Goal: Information Seeking & Learning: Find specific page/section

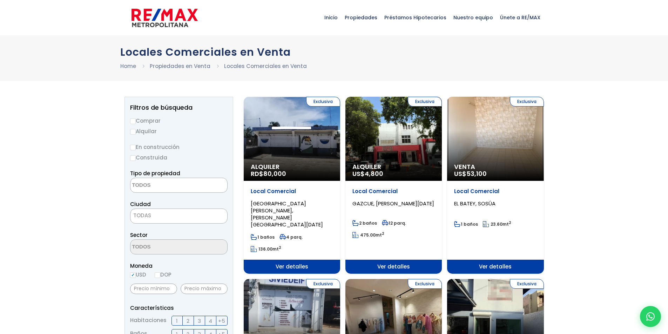
click at [175, 188] on textarea "Search" at bounding box center [164, 185] width 68 height 15
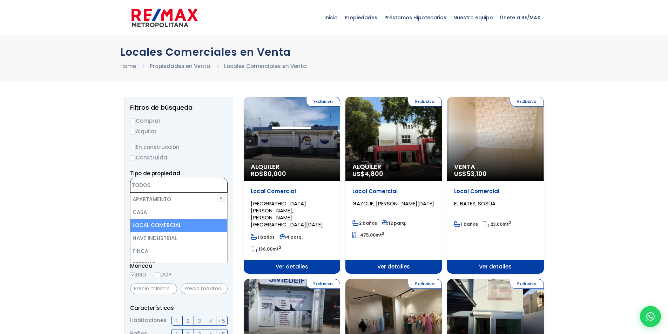
click at [163, 227] on li "LOCAL COMERCIAL" at bounding box center [178, 225] width 97 height 13
select select "comercial+site"
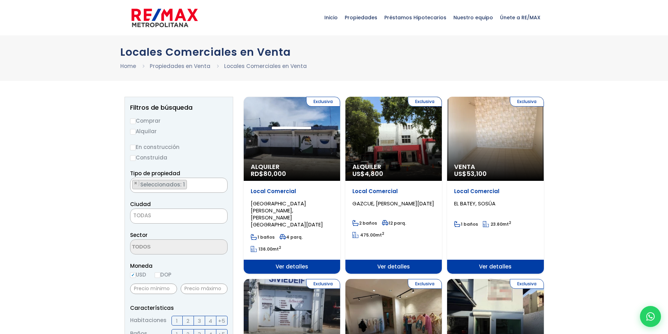
click at [164, 217] on span "TODAS" at bounding box center [178, 216] width 97 height 10
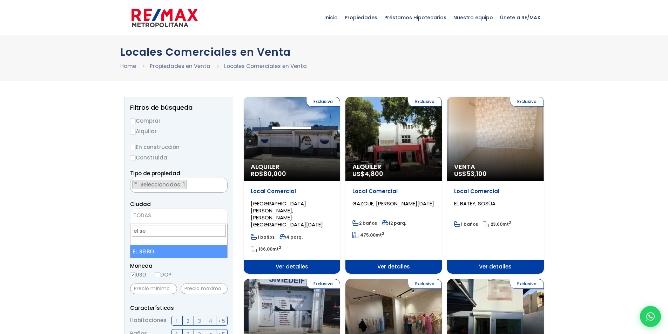
type input "el se"
select select "46"
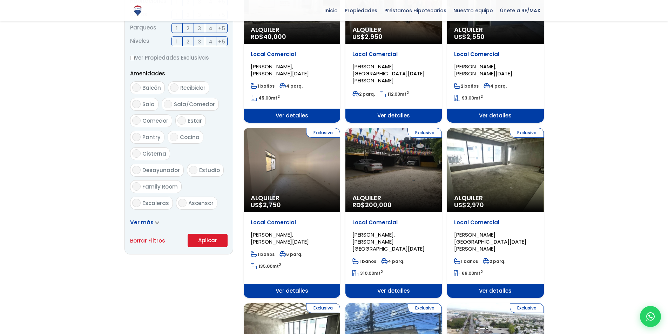
scroll to position [351, 0]
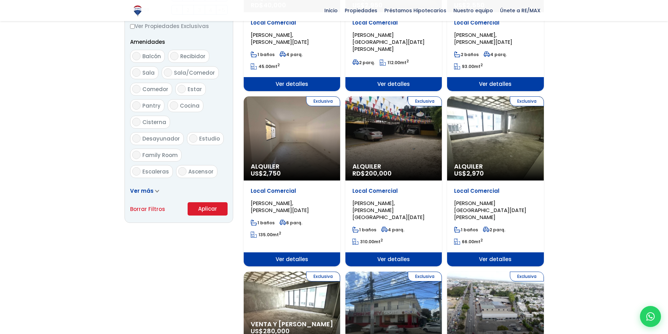
click at [206, 209] on button "Aplicar" at bounding box center [208, 208] width 40 height 13
